Goal: Register for event/course

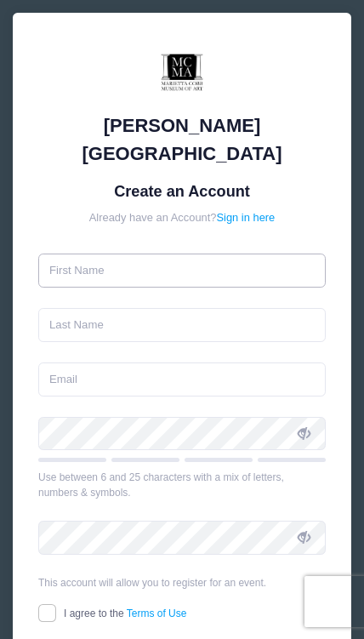
click at [263, 254] on input "text" at bounding box center [182, 271] width 288 height 34
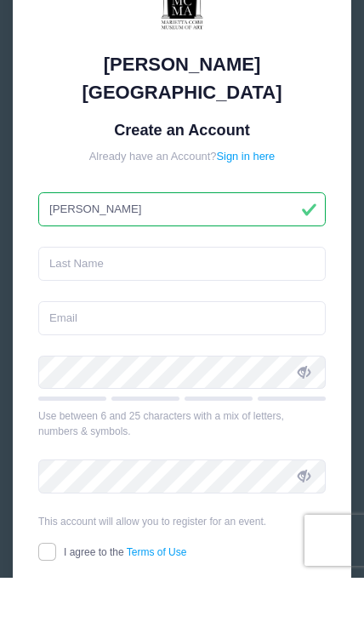
type input "[PERSON_NAME]"
click at [278, 308] on input "text" at bounding box center [182, 325] width 288 height 34
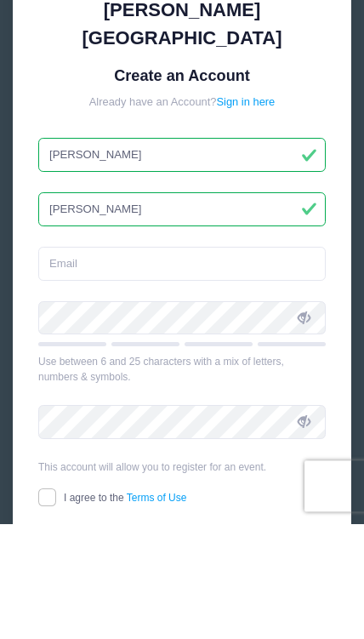
type input "[PERSON_NAME]"
click at [282, 362] on input "email" at bounding box center [182, 379] width 288 height 34
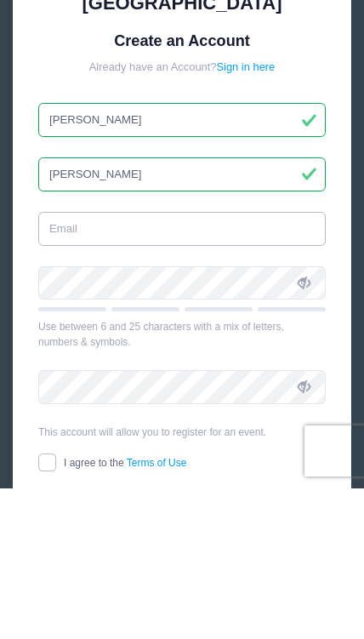
type input "[EMAIL_ADDRESS][DOMAIN_NAME]"
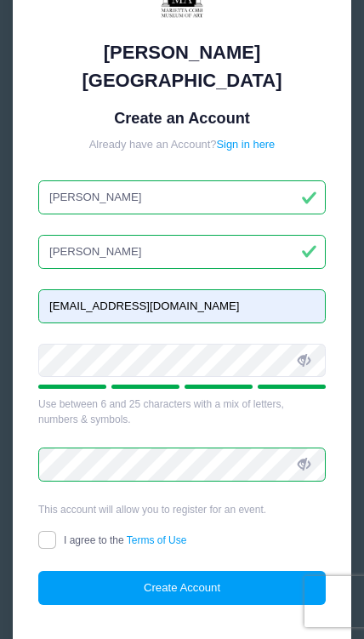
click at [49, 531] on input "I agree to the Terms of Use" at bounding box center [47, 540] width 18 height 18
checkbox input "true"
click at [189, 571] on button "Create Account" at bounding box center [182, 588] width 288 height 34
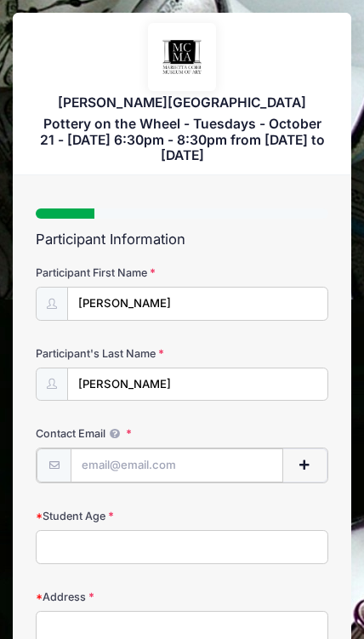
click at [239, 472] on input "Contact Email" at bounding box center [177, 465] width 213 height 34
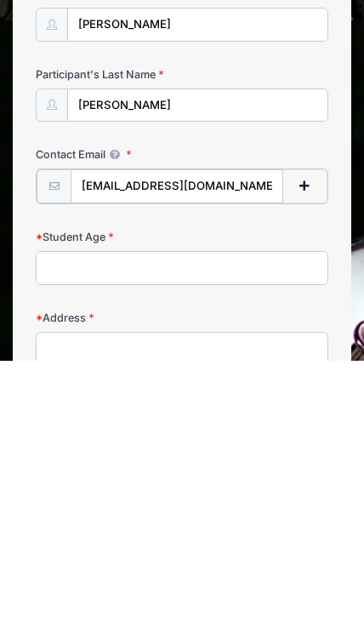
type input "[EMAIL_ADDRESS][DOMAIN_NAME]"
click at [252, 527] on input "Student Age" at bounding box center [182, 544] width 293 height 34
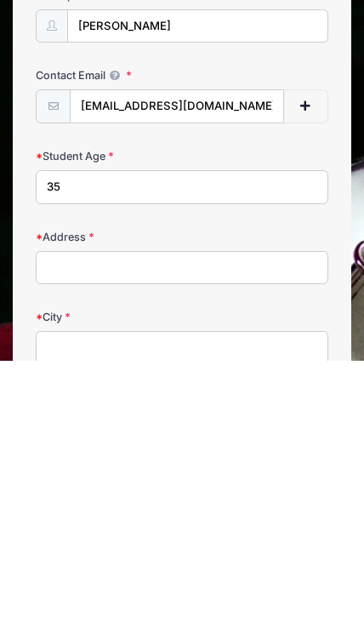
type input "35"
click at [62, 529] on input "Address" at bounding box center [182, 546] width 293 height 34
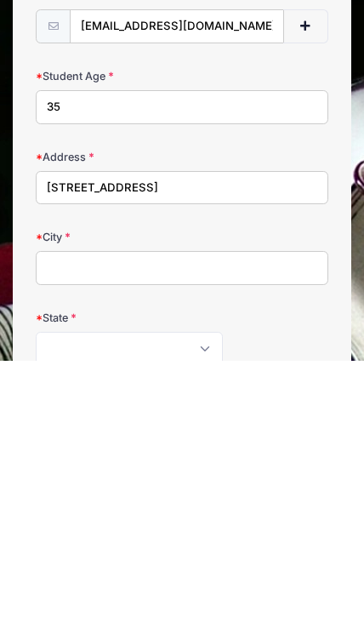
type input "[STREET_ADDRESS]"
click at [57, 529] on input "City" at bounding box center [182, 546] width 293 height 34
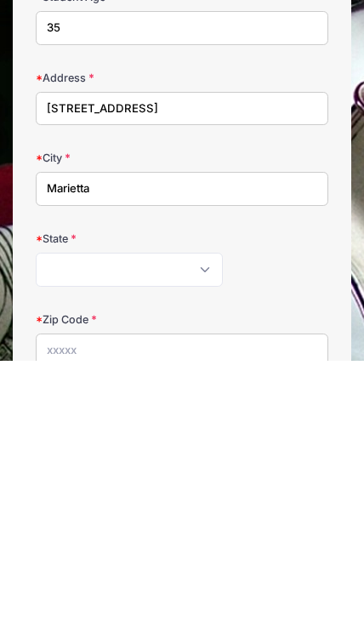
type input "Marietta"
click at [48, 531] on select "[US_STATE] [US_STATE] [US_STATE] [US_STATE] [US_STATE] Armed Forces Africa Arme…" at bounding box center [129, 548] width 187 height 34
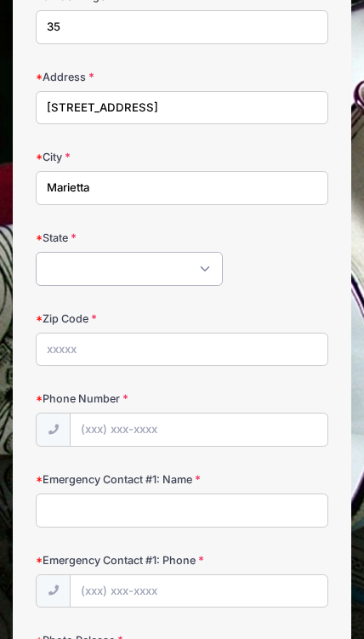
select select "GA"
click at [54, 344] on input "Zip Code" at bounding box center [182, 350] width 293 height 34
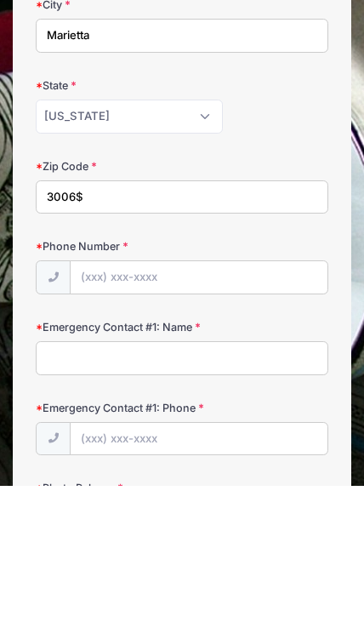
type input "3006$"
click at [106, 414] on input "Phone Number" at bounding box center [199, 431] width 257 height 34
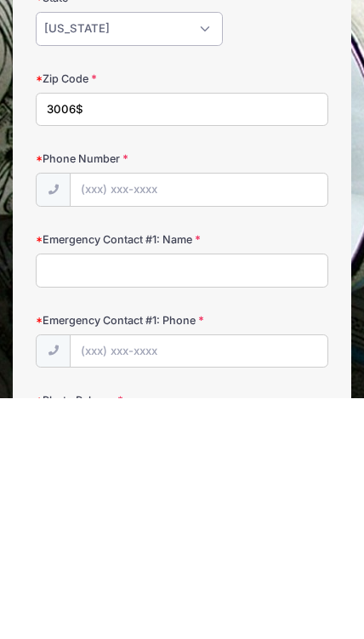
select select "FL"
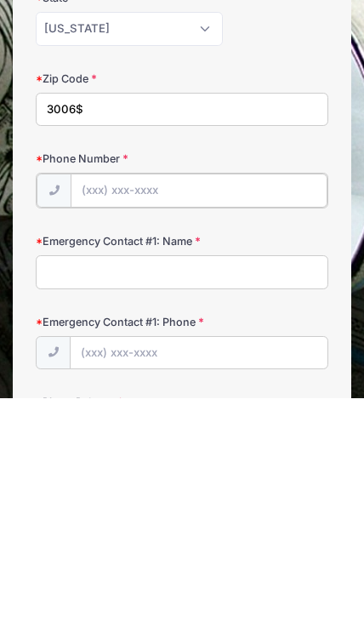
type input "[PHONE_NUMBER]"
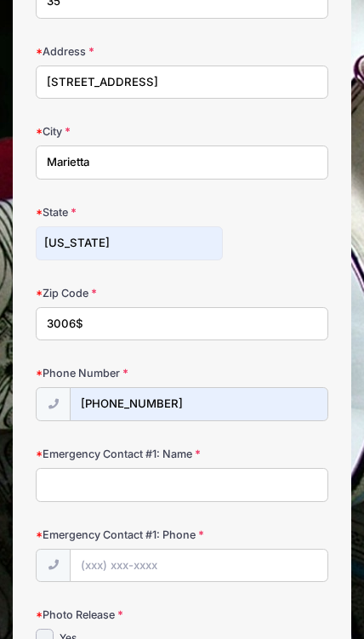
scroll to position [538, 0]
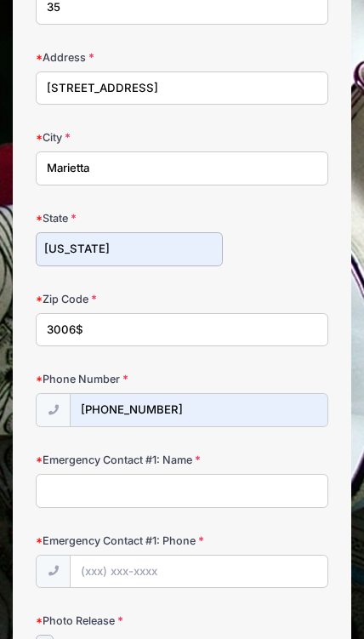
click at [83, 243] on select "[US_STATE] [US_STATE] [US_STATE] [US_STATE] [US_STATE] Armed Forces Africa Arme…" at bounding box center [129, 249] width 187 height 34
select select "GA"
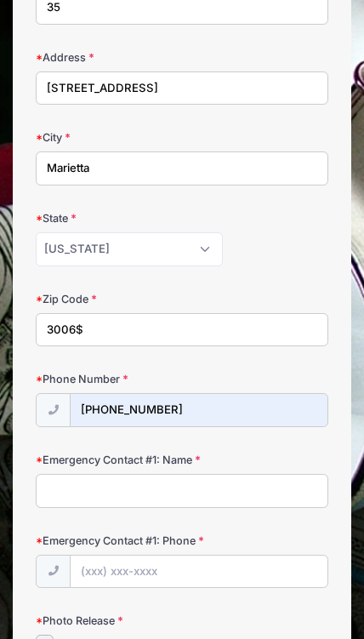
click at [94, 322] on input "3006$" at bounding box center [182, 330] width 293 height 34
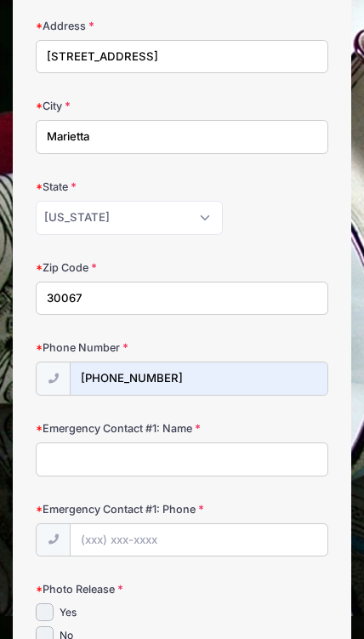
scroll to position [676, 0]
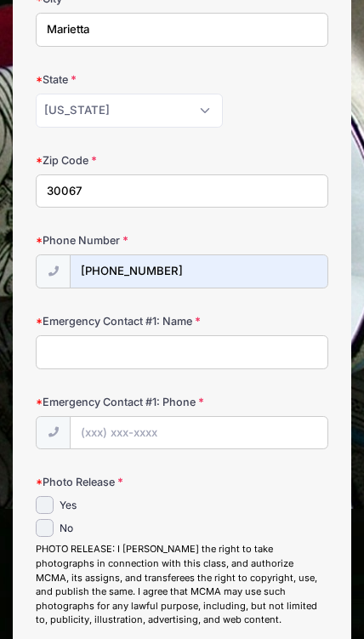
type input "30067"
click at [50, 335] on input "Emergency Contact #1: Name" at bounding box center [182, 352] width 293 height 34
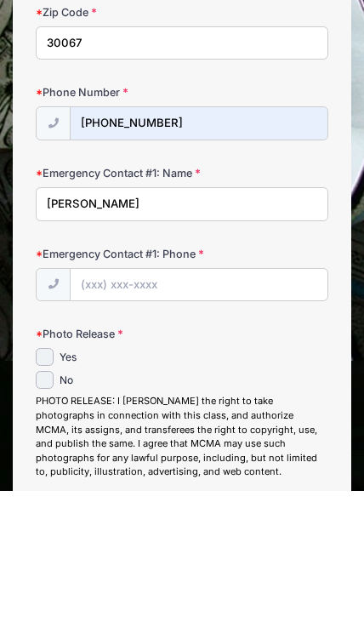
type input "[PERSON_NAME]"
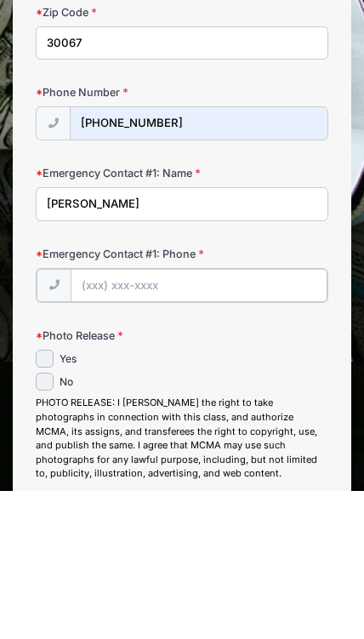
click at [109, 417] on input "Emergency Contact #1: Phone" at bounding box center [199, 434] width 257 height 34
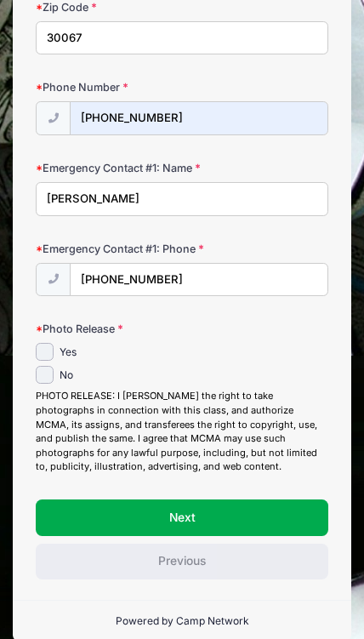
scroll to position [828, 0]
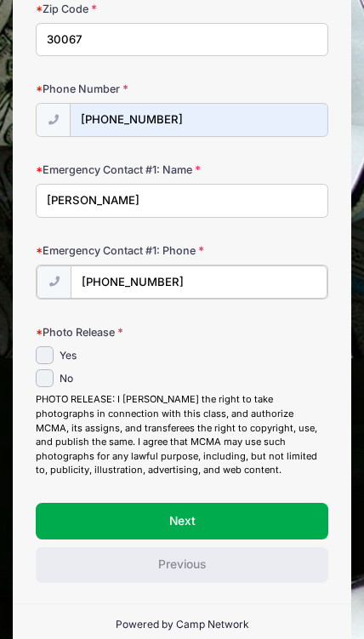
type input "[PHONE_NUMBER]"
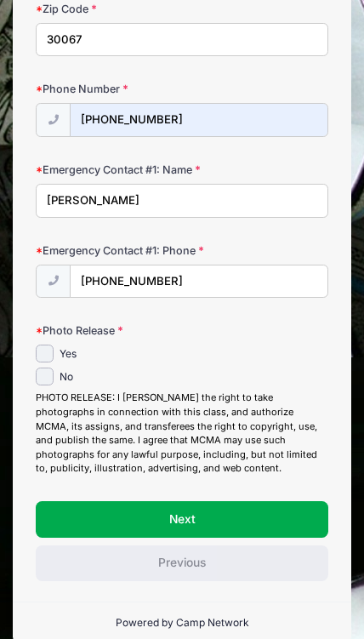
click at [49, 345] on input "Yes" at bounding box center [45, 354] width 18 height 18
checkbox input "true"
click at [281, 501] on button "Next" at bounding box center [182, 519] width 293 height 36
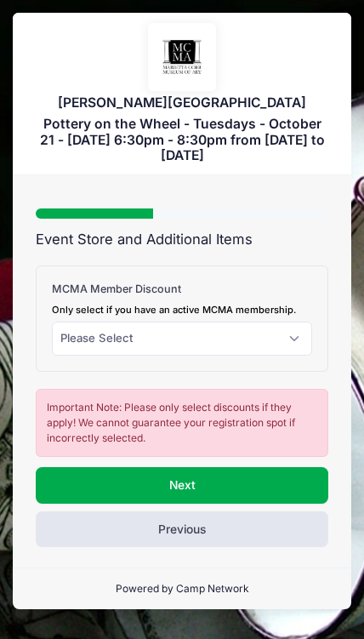
scroll to position [0, 0]
click at [75, 339] on select "Please Select Yes (-$20.00) No" at bounding box center [182, 339] width 260 height 34
select select "0"
click at [288, 469] on button "Next" at bounding box center [182, 485] width 293 height 36
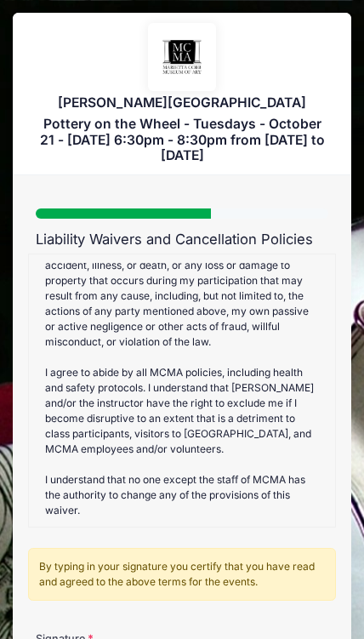
scroll to position [725, 0]
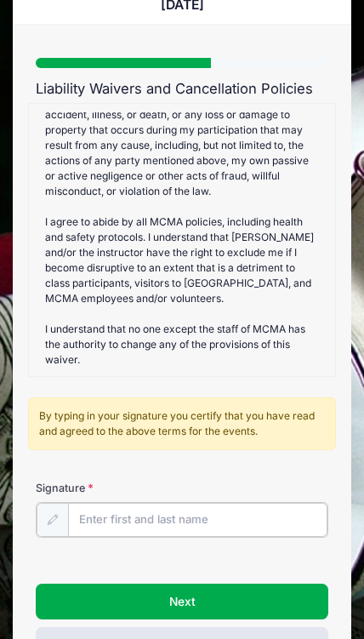
click at [251, 522] on input "Signature" at bounding box center [197, 520] width 259 height 34
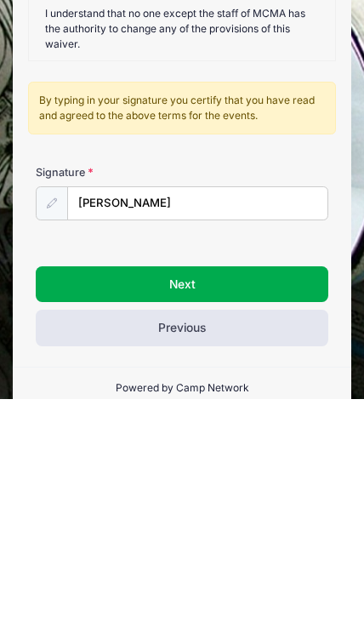
scroll to position [151, 0]
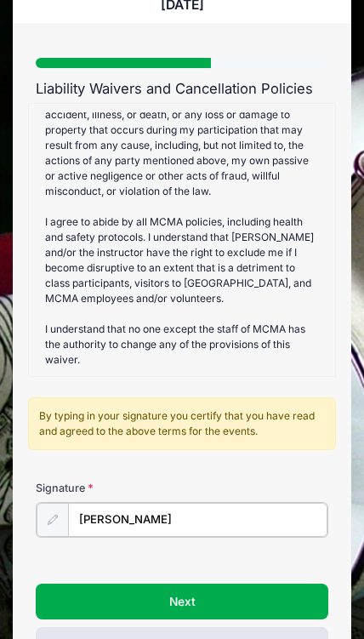
type input "[PERSON_NAME]"
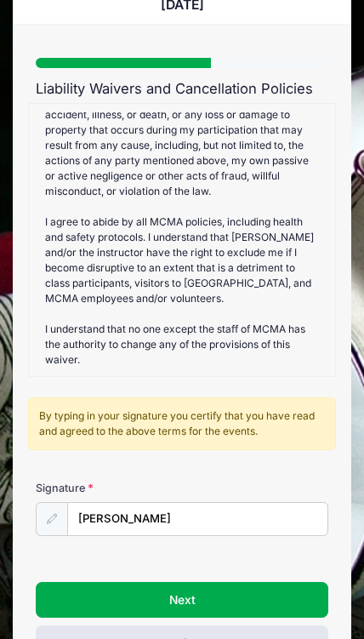
click at [285, 594] on button "Next" at bounding box center [182, 600] width 293 height 36
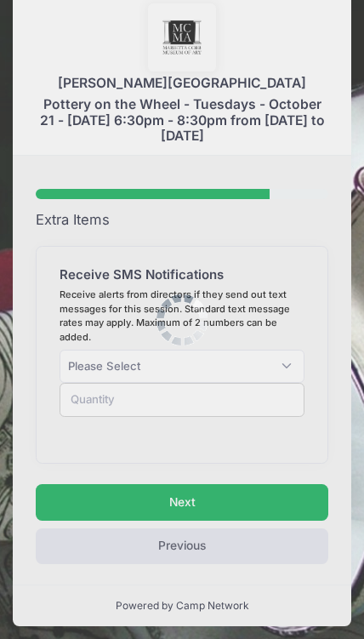
scroll to position [0, 0]
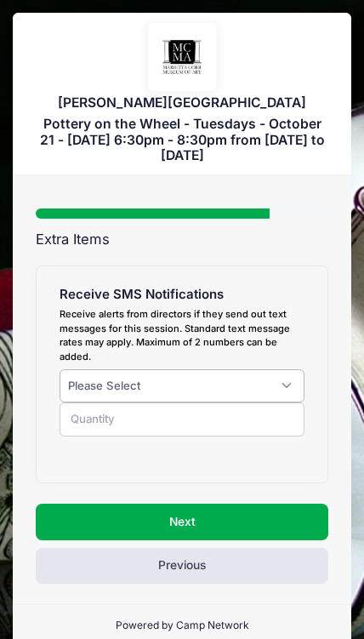
click at [281, 372] on select "Please Select Yes ($0.00) No" at bounding box center [182, 386] width 245 height 34
select select "1"
type input "1"
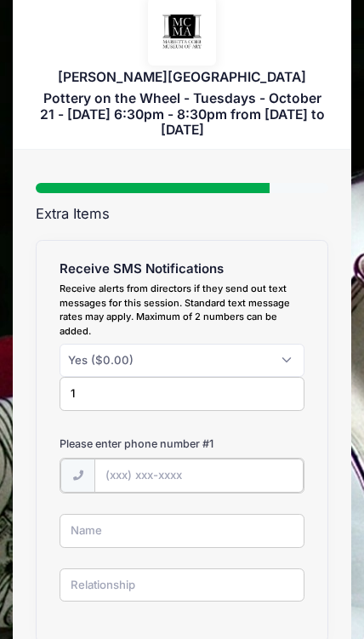
click at [246, 476] on input "text" at bounding box center [198, 476] width 209 height 34
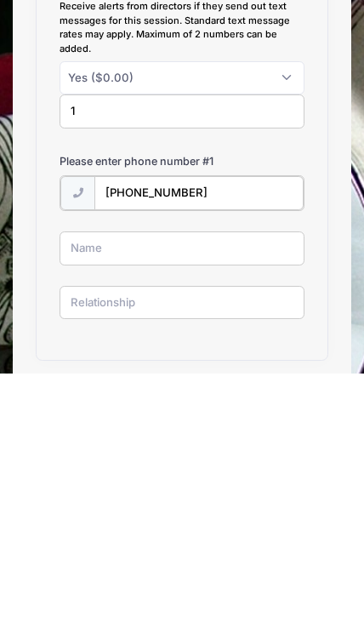
type input "[PHONE_NUMBER]"
click at [78, 495] on input "text" at bounding box center [182, 512] width 245 height 34
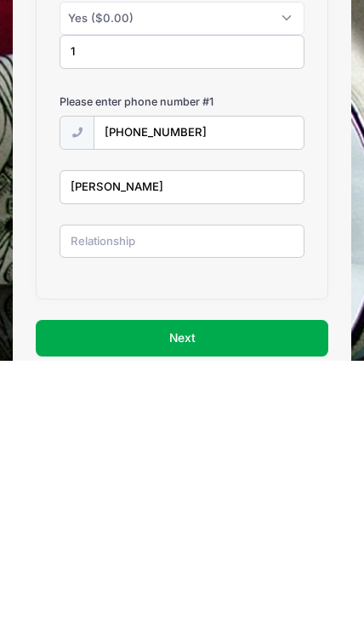
type input "[PERSON_NAME]"
click at [96, 503] on input "text" at bounding box center [182, 520] width 245 height 34
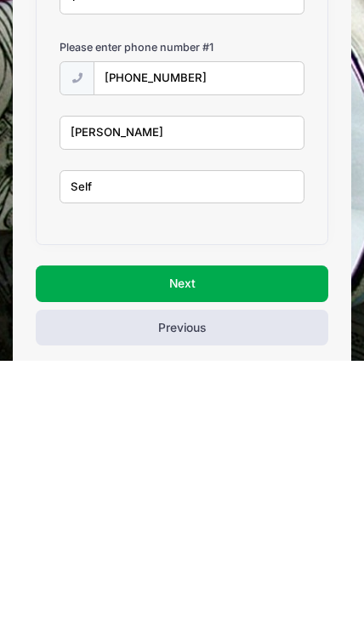
type input "Self"
click at [73, 544] on button "Next" at bounding box center [182, 562] width 293 height 36
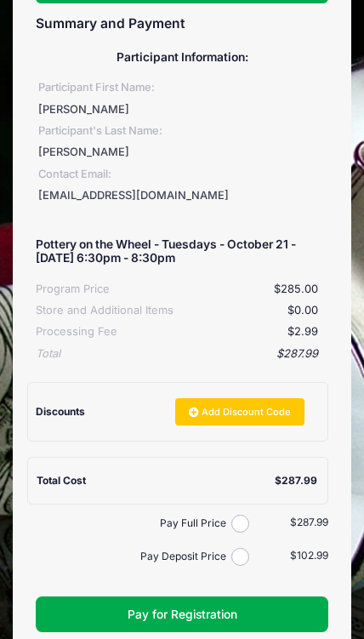
scroll to position [217, 0]
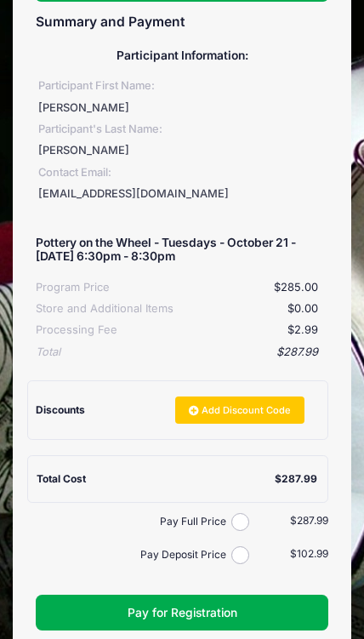
click at [247, 516] on input "Pay Full Price" at bounding box center [240, 522] width 18 height 18
radio input "true"
click at [242, 546] on input "Pay Deposit Price" at bounding box center [240, 555] width 18 height 18
radio input "true"
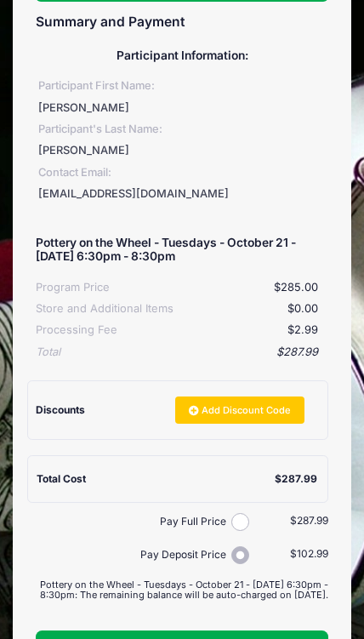
click at [238, 638] on button "Pay for Registration" at bounding box center [182, 648] width 293 height 36
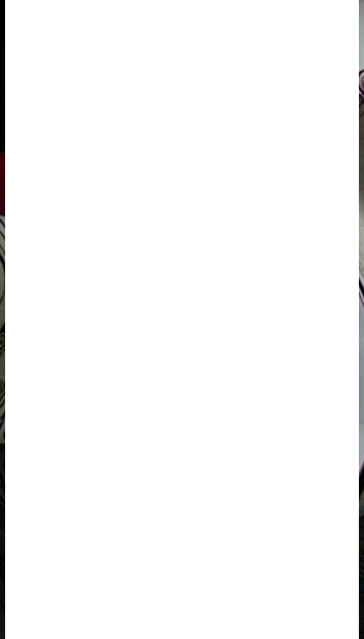
scroll to position [199, 0]
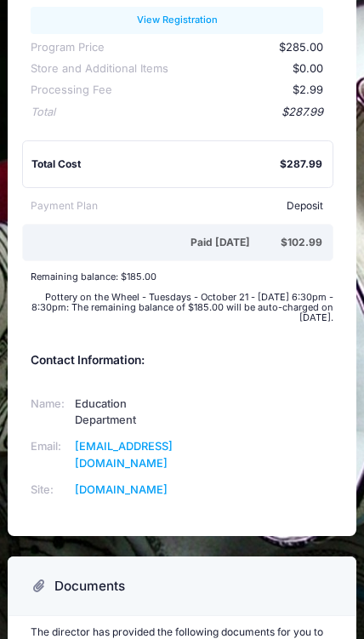
scroll to position [329, 0]
